Goal: Task Accomplishment & Management: Use online tool/utility

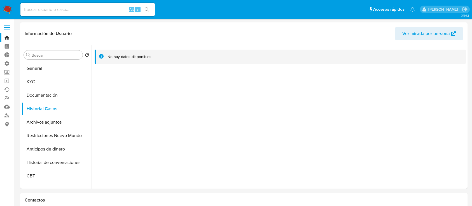
select select "10"
click at [4, 39] on link "Bandeja" at bounding box center [33, 37] width 67 height 9
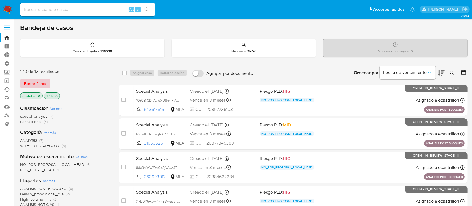
click at [33, 83] on span "Borrar filtros" at bounding box center [35, 83] width 22 height 8
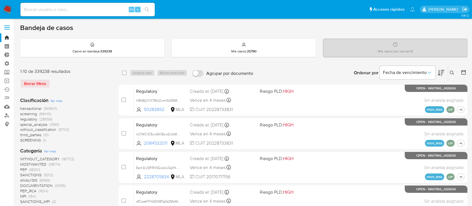
click at [451, 73] on icon at bounding box center [452, 73] width 4 height 4
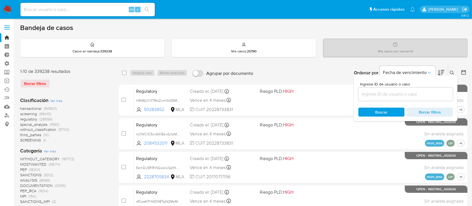
click at [432, 92] on input at bounding box center [405, 93] width 95 height 7
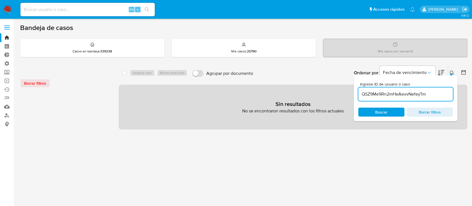
click at [434, 93] on input "QSZ9Me9Rn2mHeAevvNefeyTm" at bounding box center [405, 93] width 95 height 7
type input "QSZ9Me9Rn2mHeAevvNefeyTm"
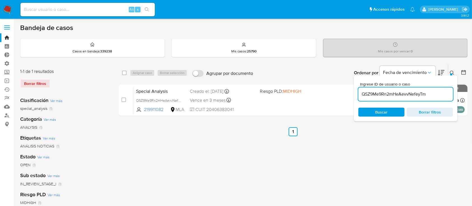
click at [449, 71] on button at bounding box center [452, 72] width 9 height 7
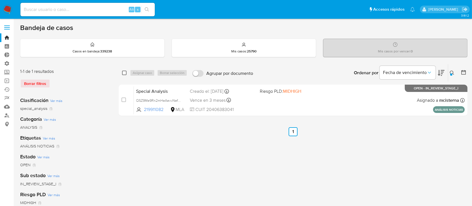
click at [126, 71] on input "checkbox" at bounding box center [124, 73] width 4 height 4
checkbox input "true"
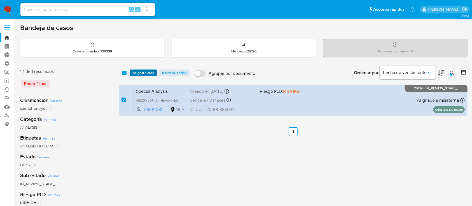
click at [141, 71] on span "Asignar 1 caso" at bounding box center [144, 73] width 22 height 6
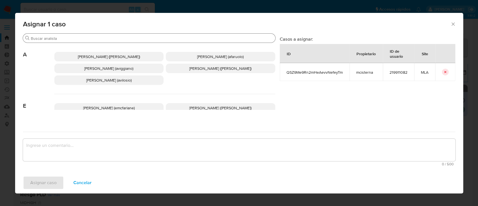
click at [136, 39] on input "Buscar" at bounding box center [152, 38] width 242 height 5
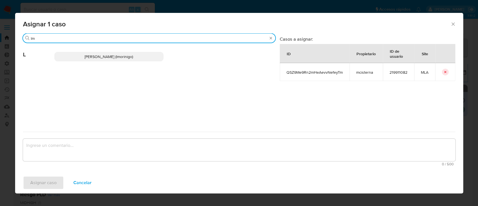
type input "lm"
click at [133, 55] on span "[PERSON_NAME] (lmorinigo)" at bounding box center [109, 57] width 48 height 6
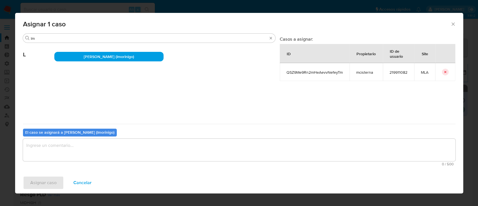
click at [109, 147] on textarea "assign-modal" at bounding box center [239, 150] width 432 height 22
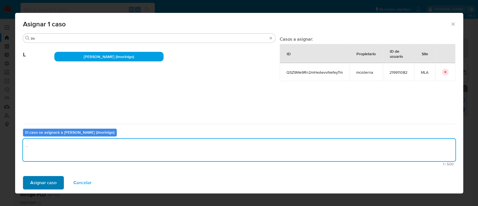
type textarea "."
click at [58, 183] on button "Asignar caso" at bounding box center [43, 182] width 41 height 13
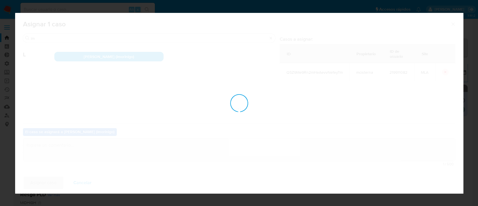
checkbox input "false"
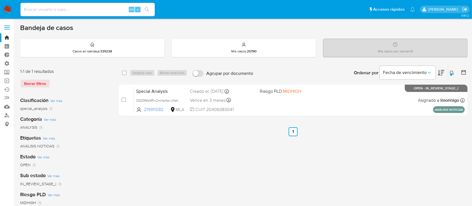
click at [452, 72] on icon at bounding box center [452, 73] width 4 height 4
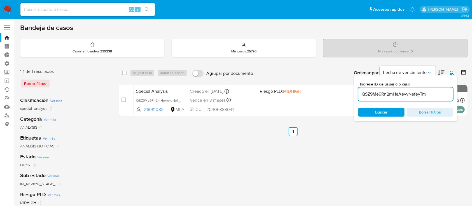
click at [430, 93] on input "QSZ9Me9Rn2mHeAevvNefeyTm" at bounding box center [405, 93] width 95 height 7
type input "dARR1OekCMwYpv51z8RJLfBd"
click at [451, 71] on icon at bounding box center [452, 73] width 4 height 4
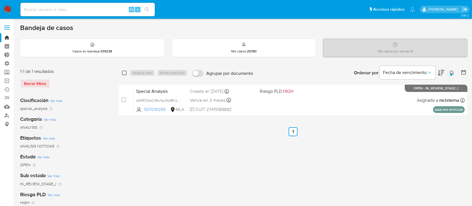
click at [123, 73] on input "checkbox" at bounding box center [124, 73] width 4 height 4
checkbox input "true"
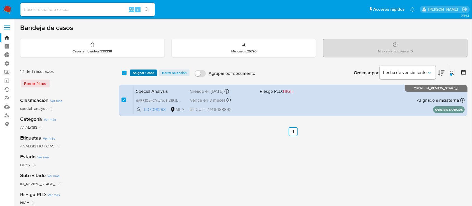
click at [138, 73] on span "Asignar 1 caso" at bounding box center [144, 73] width 22 height 6
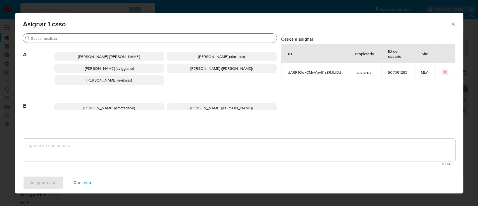
click at [148, 38] on input "Buscar" at bounding box center [153, 38] width 244 height 5
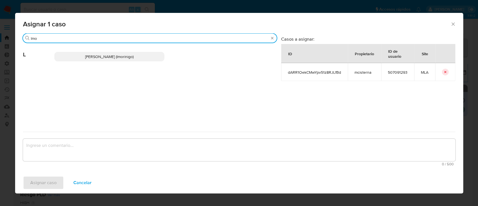
type input "lmo"
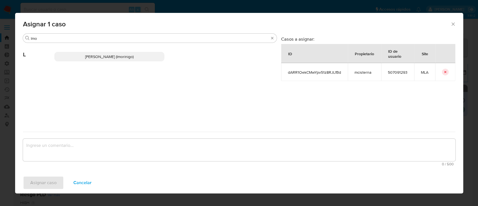
click at [144, 53] on p "[PERSON_NAME] (lmorinigo)" at bounding box center [109, 57] width 110 height 10
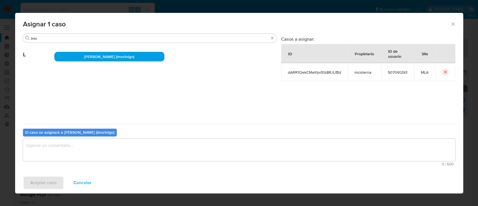
click at [93, 155] on textarea "assign-modal" at bounding box center [239, 150] width 432 height 22
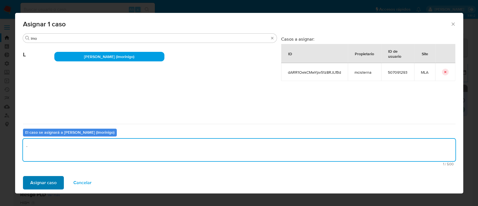
type textarea "."
click at [54, 182] on span "Asignar caso" at bounding box center [43, 182] width 26 height 12
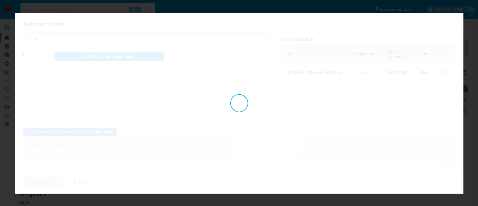
checkbox input "false"
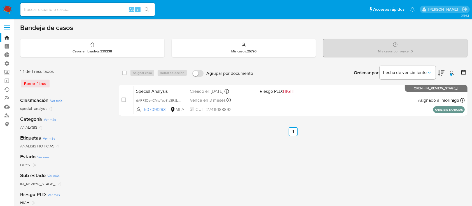
click at [455, 72] on button at bounding box center [452, 72] width 9 height 7
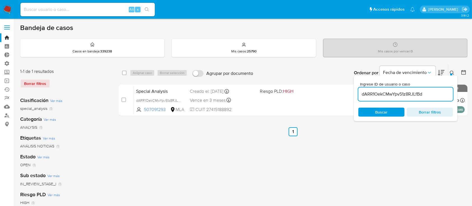
click at [415, 93] on input "dARR1OekCMwYpv51z8RJLfBd" at bounding box center [405, 93] width 95 height 7
type input "mc039S9iYSTC9A3WsbYMbMeZ"
click at [448, 71] on button at bounding box center [452, 72] width 9 height 7
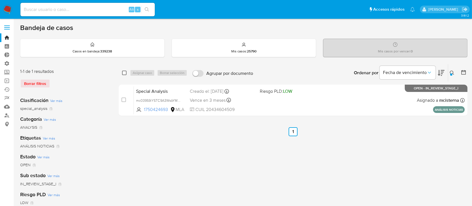
click at [125, 71] on input "checkbox" at bounding box center [124, 73] width 4 height 4
checkbox input "true"
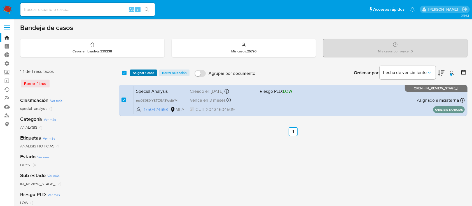
click at [134, 71] on span "Asignar 1 caso" at bounding box center [144, 73] width 22 height 6
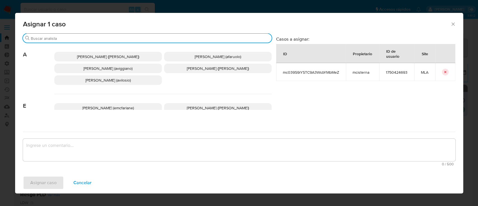
click at [141, 38] on input "Buscar" at bounding box center [150, 38] width 238 height 5
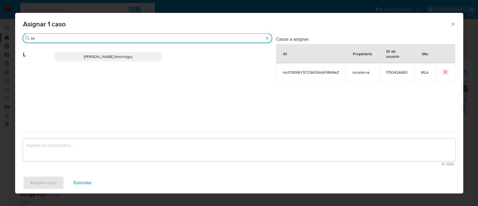
type input "lm"
click at [141, 54] on p "[PERSON_NAME] (lmorinigo)" at bounding box center [107, 57] width 107 height 10
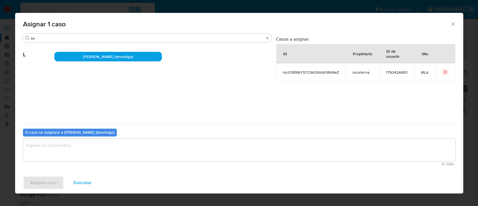
click at [116, 146] on textarea "assign-modal" at bounding box center [239, 150] width 432 height 22
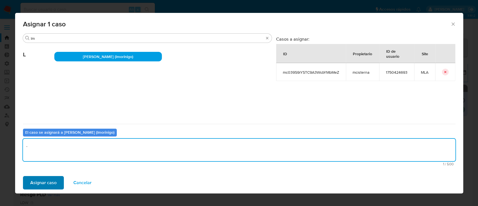
type textarea "."
click at [38, 183] on span "Asignar caso" at bounding box center [43, 182] width 26 height 12
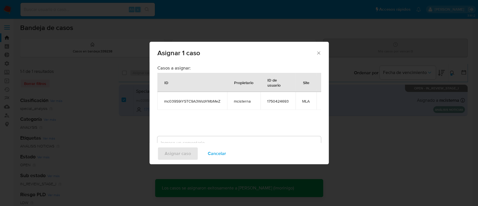
checkbox input "false"
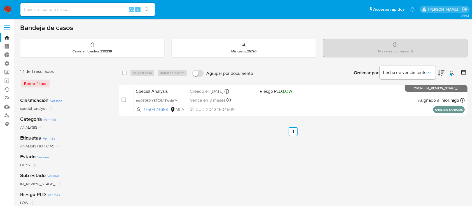
click at [452, 71] on icon at bounding box center [452, 73] width 4 height 4
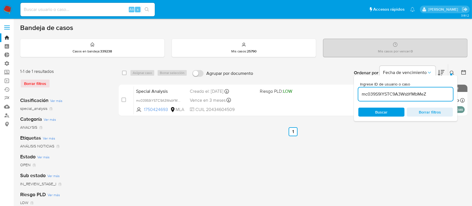
click at [420, 91] on input "mc039S9iYSTC9A3WsbYMbMeZ" at bounding box center [405, 93] width 95 height 7
click at [423, 92] on input "ie3Vt9f2pm4jsvlOC5MBPzvV" at bounding box center [405, 93] width 95 height 7
type input "ie3Vt9f2pm4jsvlOC5MBPzv"
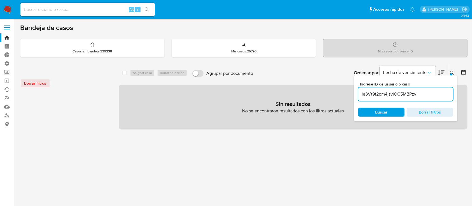
click at [423, 92] on input "ie3Vt9f2pm4jsvlOC5MBPzv" at bounding box center [405, 93] width 95 height 7
paste input "ie3Vt9f2pm4jsvlOC5MBPzvV"
type input "ie3Vt9f2pm4jsvlOC5MBPzvV"
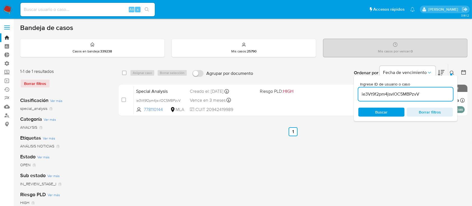
click at [452, 73] on div at bounding box center [451, 74] width 2 height 2
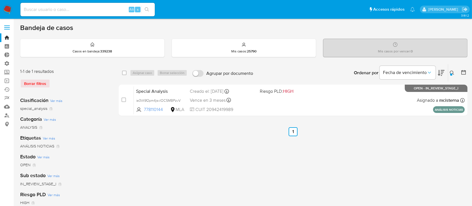
click at [124, 70] on div "select-all-cases-checkbox" at bounding box center [124, 73] width 4 height 6
click at [124, 72] on input "checkbox" at bounding box center [124, 73] width 4 height 4
checkbox input "true"
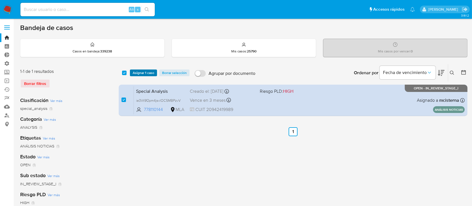
click at [141, 72] on span "Asignar 1 caso" at bounding box center [144, 73] width 22 height 6
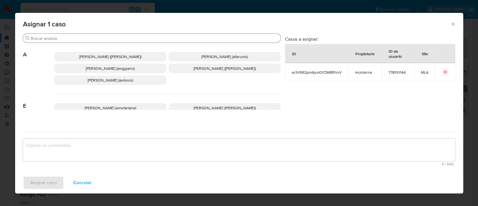
click at [142, 37] on input "Buscar" at bounding box center [154, 38] width 247 height 5
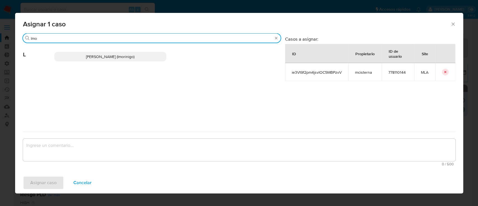
type input "lmo"
click at [134, 56] on span "[PERSON_NAME] (lmorinigo)" at bounding box center [110, 57] width 48 height 6
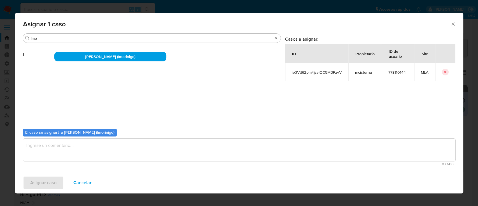
click at [98, 148] on textarea "assign-modal" at bounding box center [239, 150] width 432 height 22
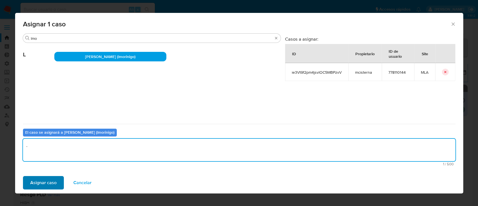
type textarea "."
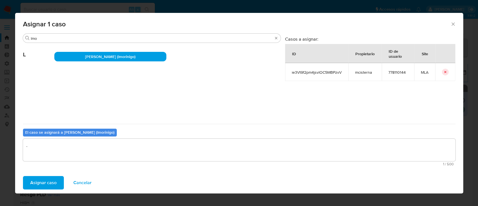
click at [52, 183] on span "Asignar caso" at bounding box center [43, 182] width 26 height 12
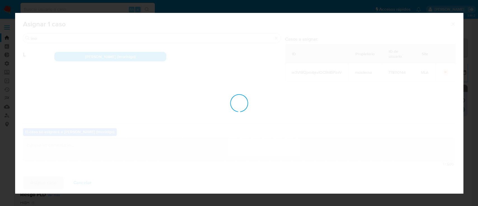
checkbox input "false"
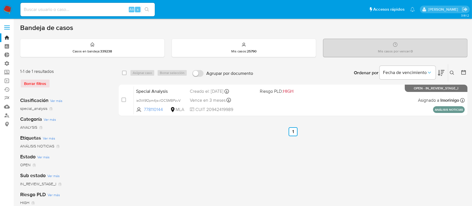
click at [450, 73] on icon at bounding box center [452, 73] width 4 height 4
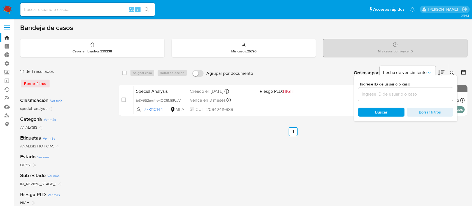
click at [421, 91] on input at bounding box center [405, 93] width 95 height 7
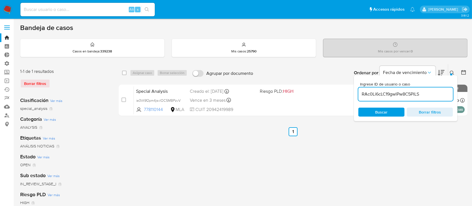
type input "RAc0Li6cLC19gwlPw8C5PiLS"
click at [450, 71] on icon at bounding box center [452, 73] width 4 height 4
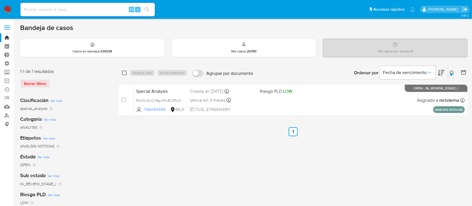
click at [123, 71] on input "checkbox" at bounding box center [124, 73] width 4 height 4
checkbox input "true"
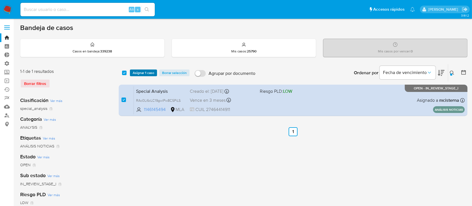
click at [139, 74] on span "Asignar 1 caso" at bounding box center [144, 73] width 22 height 6
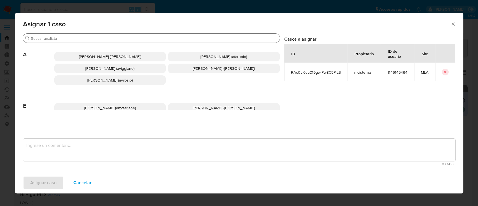
click at [142, 39] on input "Buscar" at bounding box center [154, 38] width 247 height 5
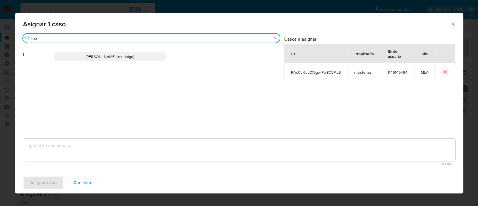
type input "lmo"
click at [134, 54] on span "[PERSON_NAME] (lmorinigo)" at bounding box center [110, 57] width 48 height 6
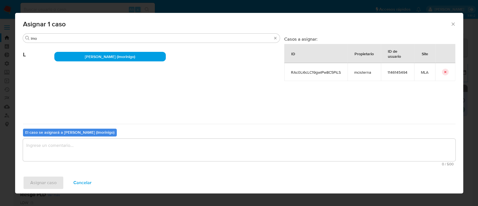
click at [87, 144] on textarea "assign-modal" at bounding box center [239, 150] width 432 height 22
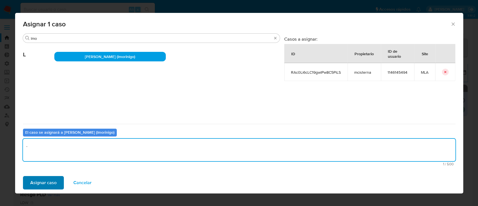
type textarea "."
click at [40, 184] on span "Asignar caso" at bounding box center [43, 182] width 26 height 12
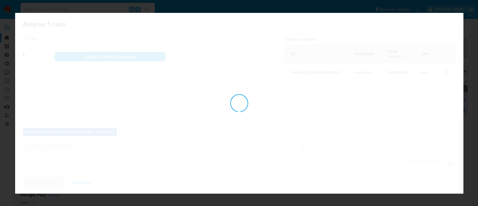
checkbox input "false"
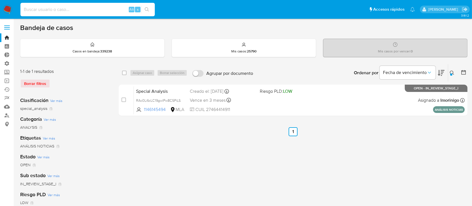
click at [85, 7] on input at bounding box center [87, 9] width 134 height 7
paste input "219911082"
type input "219911082"
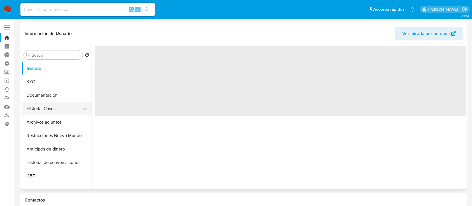
click at [37, 107] on button "Historial Casos" at bounding box center [54, 108] width 65 height 13
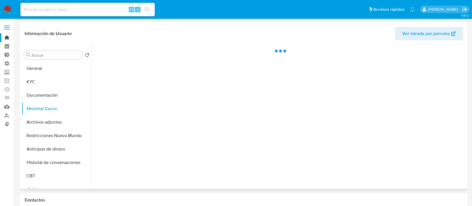
select select "10"
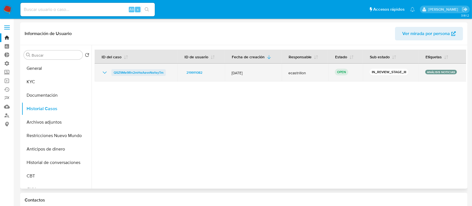
click at [128, 73] on span "QSZ9Me9Rn2mHeAevvNefeyTm" at bounding box center [139, 72] width 50 height 7
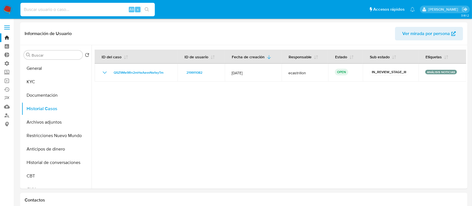
click at [83, 10] on input at bounding box center [87, 9] width 134 height 7
paste input "507091293"
type input "507091293"
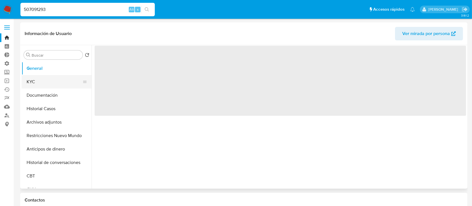
select select "10"
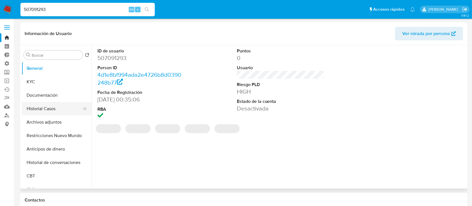
click at [55, 108] on button "Historial Casos" at bounding box center [54, 108] width 65 height 13
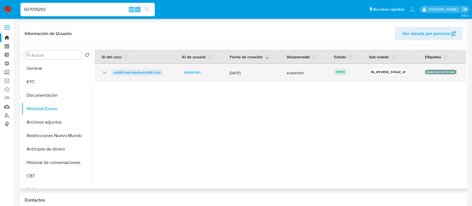
click at [141, 74] on span "dARR1OekCMwYpv51z8RJLfBd" at bounding box center [137, 72] width 47 height 7
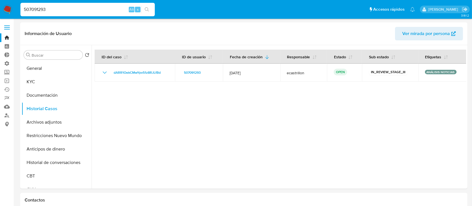
click at [45, 11] on input "507091293" at bounding box center [87, 9] width 134 height 7
paste input "mc039S9iYSTC9A3WsbYMbMeZ"
type input "mc039S9iYSTC9A3WsbYMbMeZ"
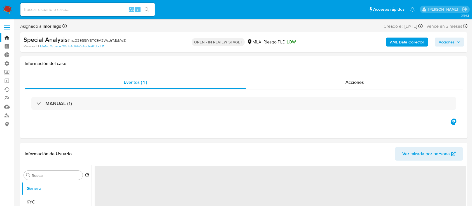
select select "10"
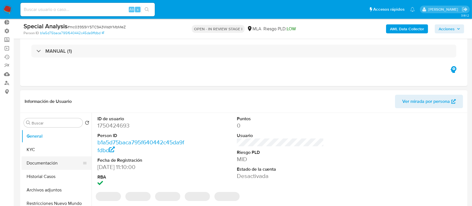
scroll to position [32, 0]
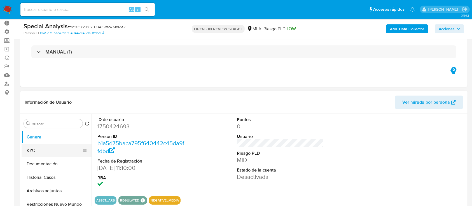
click at [36, 154] on button "KYC" at bounding box center [54, 150] width 65 height 13
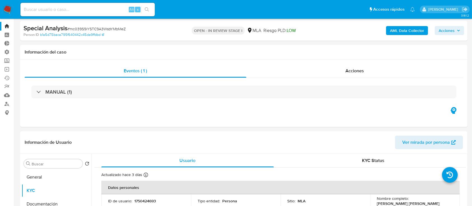
scroll to position [11, 0]
click at [99, 27] on span "# mc039S9iYSTC9A3WsbYMbMeZ" at bounding box center [96, 29] width 58 height 6
copy span "mc039S9iYSTC9A3WsbYMbMeZ"
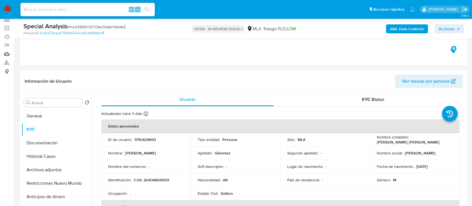
click at [144, 140] on p "1750424693" at bounding box center [145, 139] width 22 height 5
copy p "1750424693"
click at [92, 6] on input at bounding box center [87, 9] width 134 height 7
paste input "ie3Vt9f2pm4jsvlOC5MBPzvV"
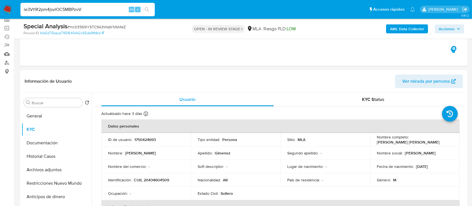
type input "ie3Vt9f2pm4jsvlOC5MBPzvV"
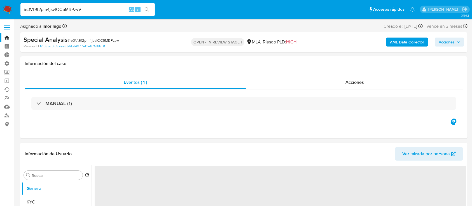
select select "10"
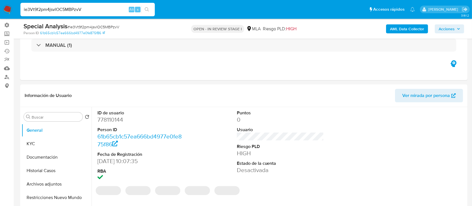
scroll to position [39, 0]
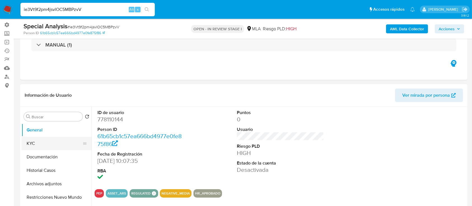
click at [31, 141] on button "KYC" at bounding box center [54, 143] width 65 height 13
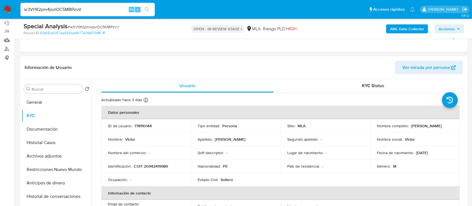
scroll to position [67, 0]
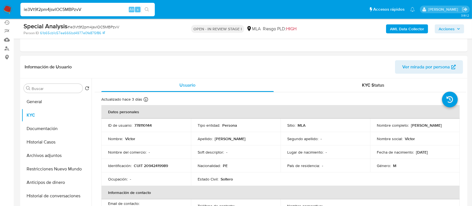
click at [149, 152] on p "-" at bounding box center [149, 151] width 1 height 5
click at [145, 123] on p "778110144" at bounding box center [142, 125] width 17 height 5
copy p "778110144"
click at [98, 8] on input "ie3Vt9f2pm4jsvlOC5MBPzvV" at bounding box center [87, 9] width 134 height 7
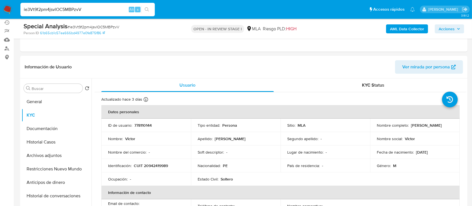
click at [98, 8] on input "ie3Vt9f2pm4jsvlOC5MBPzvV" at bounding box center [87, 9] width 134 height 7
paste input "RAc0Li6cLC19gwlPw8C5PiLS"
type input "RAc0Li6cLC19gwlPw8C5PiLS"
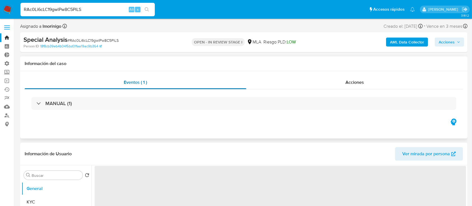
select select "10"
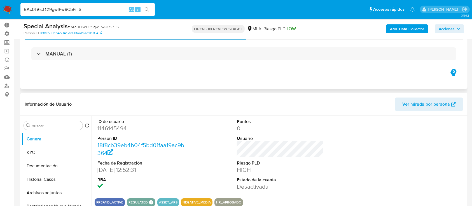
scroll to position [30, 0]
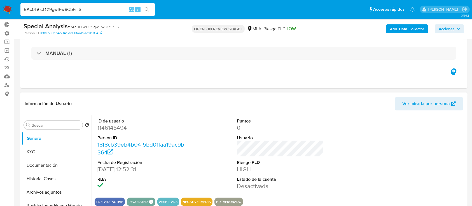
click at [104, 127] on dd "1146145494" at bounding box center [140, 128] width 87 height 8
copy dd "1146145494"
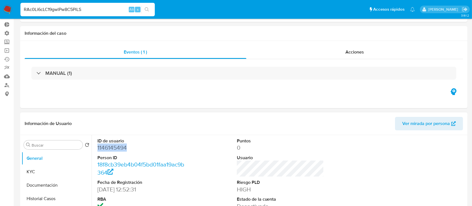
scroll to position [0, 0]
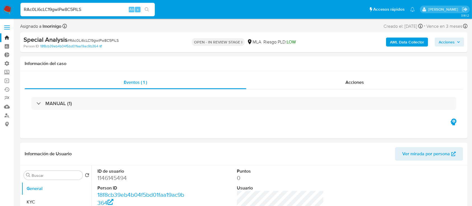
click at [109, 38] on span "# RAc0Li6cLC19gwlPw8C5PiLS" at bounding box center [92, 41] width 51 height 6
copy span "RAc0Li6cLC19gwlPw8C5PiLS"
click at [27, 195] on button "General" at bounding box center [54, 188] width 65 height 13
click at [30, 200] on button "KYC" at bounding box center [54, 201] width 65 height 13
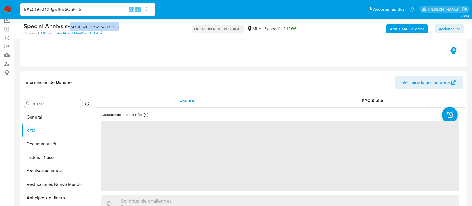
scroll to position [52, 0]
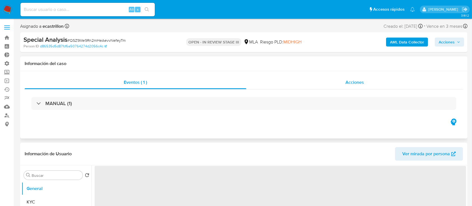
click at [350, 82] on span "Acciones" at bounding box center [354, 82] width 18 height 6
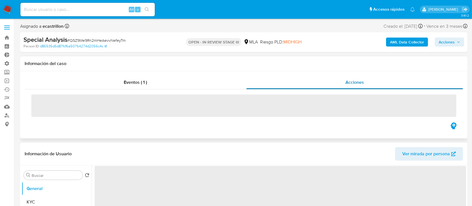
select select "10"
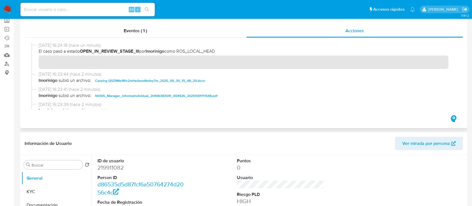
scroll to position [54, 0]
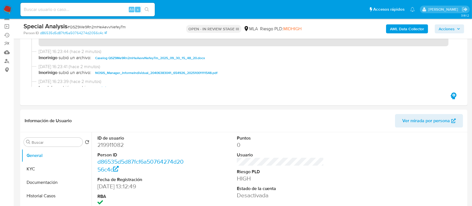
click at [95, 25] on span "# QSZ9Me9Rn2mHeAevvNefeyTm" at bounding box center [96, 27] width 58 height 6
copy span "QSZ9Me9Rn2mHeAevvNefeyTm"
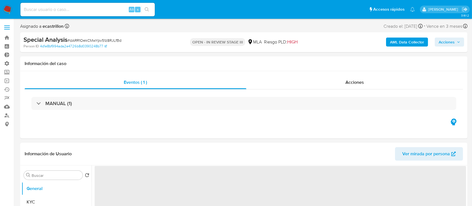
select select "10"
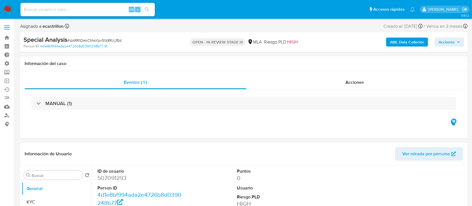
click at [108, 41] on span "# dARR1OekCMwYpv51z8RJLfBd" at bounding box center [94, 41] width 54 height 6
copy span "dARR1OekCMwYpv51z8RJLfBd"
